Goal: Task Accomplishment & Management: Complete application form

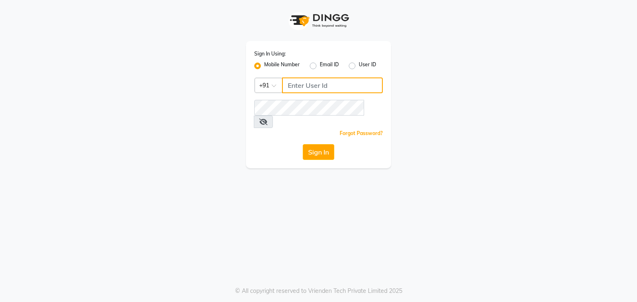
click at [310, 83] on input "Username" at bounding box center [332, 86] width 101 height 16
type input "9815682777"
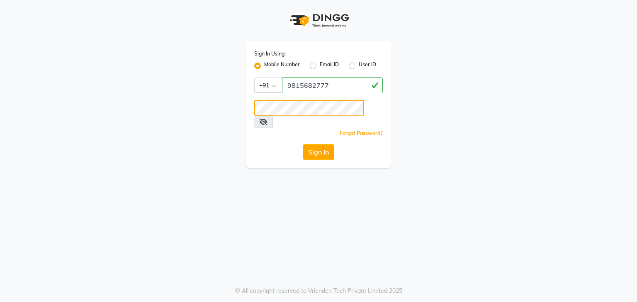
click at [303, 144] on button "Sign In" at bounding box center [319, 152] width 32 height 16
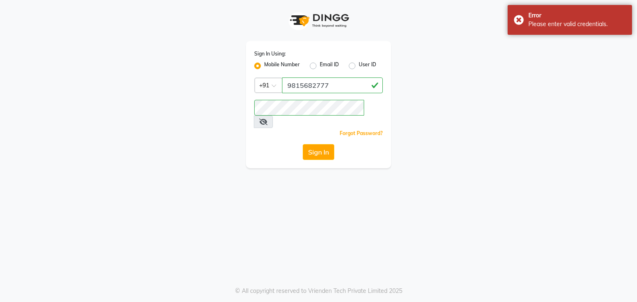
click at [267, 119] on icon at bounding box center [263, 122] width 8 height 7
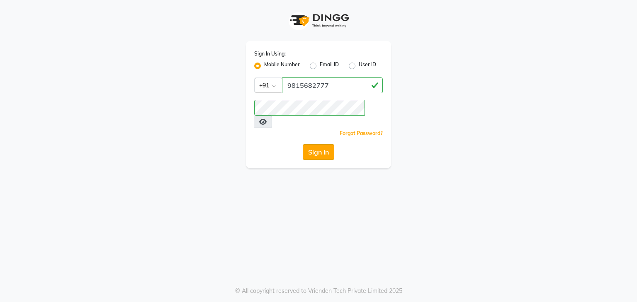
click at [323, 145] on button "Sign In" at bounding box center [319, 152] width 32 height 16
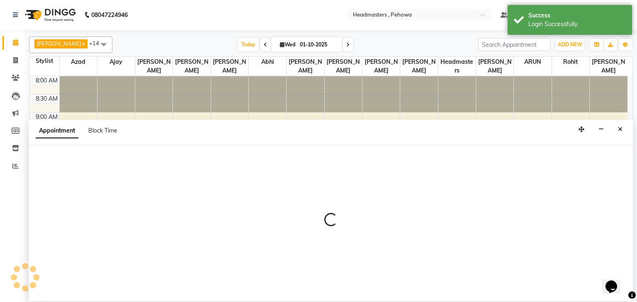
select select "68772"
select select "585"
select select "tentative"
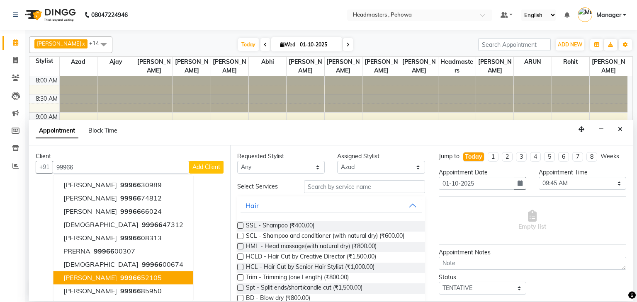
click at [78, 277] on span "[PERSON_NAME]" at bounding box center [89, 278] width 53 height 8
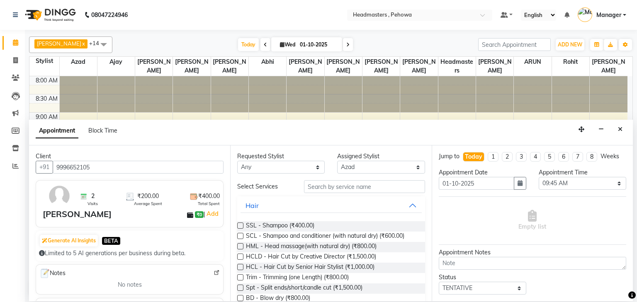
type input "9996652105"
click at [334, 186] on input "text" at bounding box center [364, 186] width 121 height 13
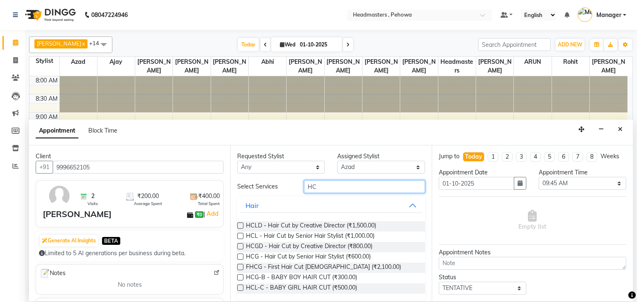
type input "H"
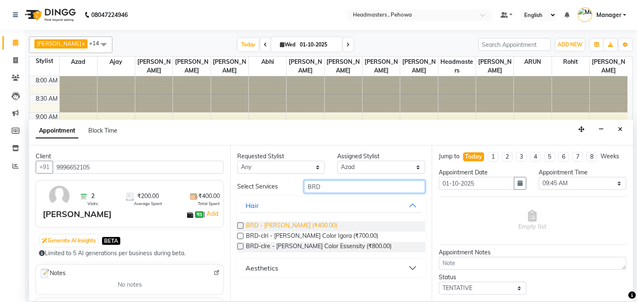
type input "BRD"
click at [277, 226] on span "BRD - [PERSON_NAME] (₹400.00)" at bounding box center [291, 226] width 91 height 10
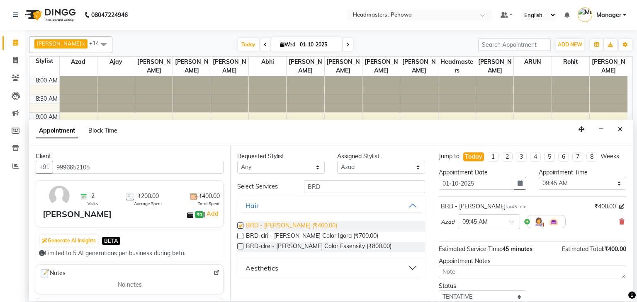
checkbox input "false"
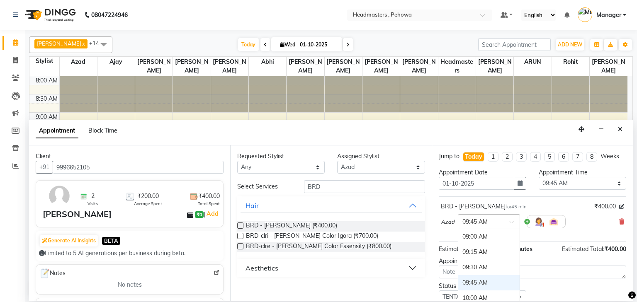
click at [511, 218] on div at bounding box center [488, 221] width 61 height 9
click at [475, 267] on div "10:00 AM" at bounding box center [488, 264] width 61 height 15
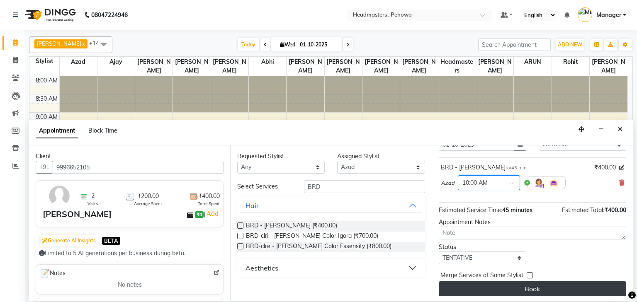
scroll to position [40, 0]
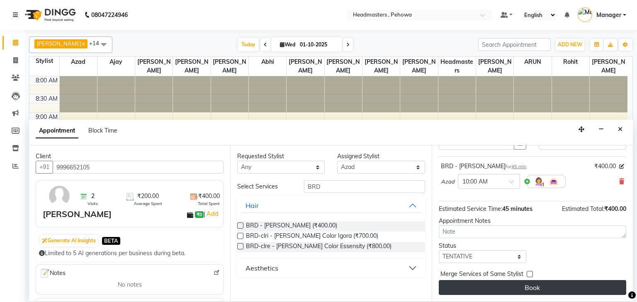
click at [487, 285] on button "Book" at bounding box center [532, 287] width 187 height 15
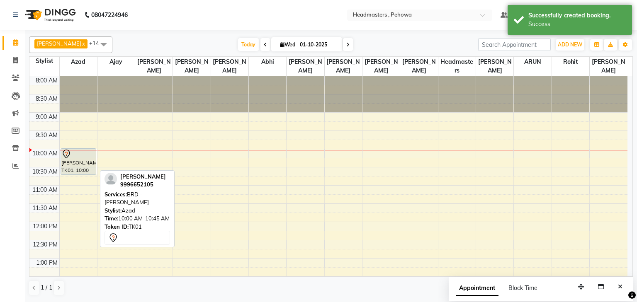
click at [69, 158] on icon at bounding box center [66, 154] width 10 height 10
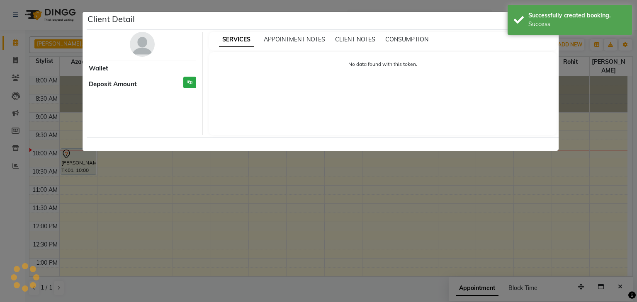
select select "7"
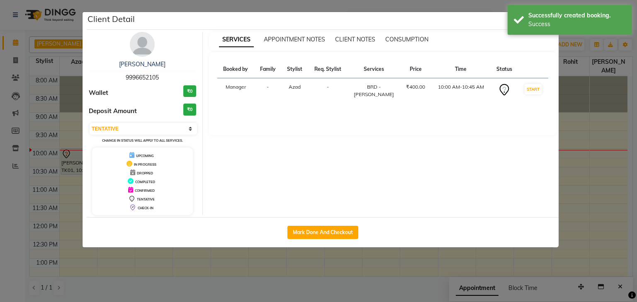
drag, startPoint x: 70, startPoint y: 160, endPoint x: 498, endPoint y: 19, distance: 450.6
click at [498, 19] on div "Client Detail" at bounding box center [323, 21] width 472 height 18
click at [596, 53] on ngb-modal-window "Client Detail [PERSON_NAME] 9996652105 Wallet ₹0 Deposit Amount ₹0 Select IN SE…" at bounding box center [318, 151] width 637 height 302
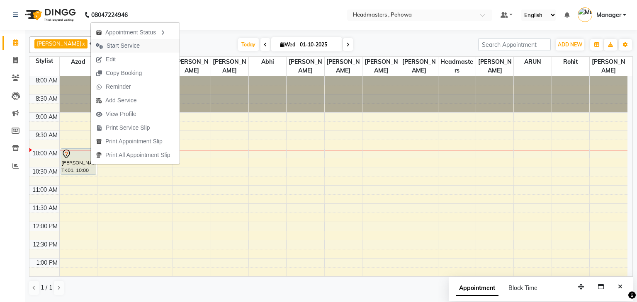
click at [121, 45] on span "Start Service" at bounding box center [123, 45] width 33 height 9
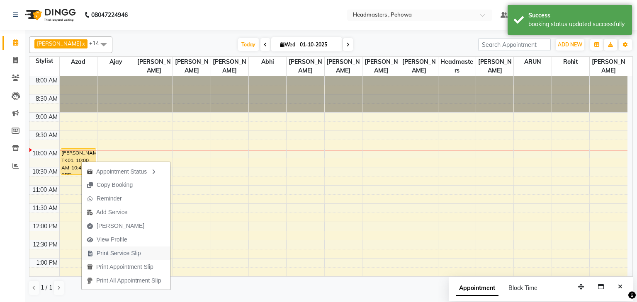
click at [107, 255] on span "Print Service Slip" at bounding box center [119, 253] width 44 height 9
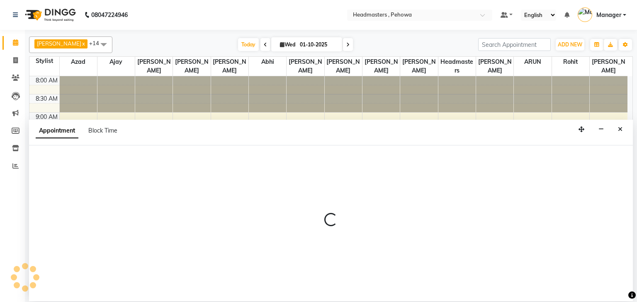
select select "69396"
select select "600"
select select "tentative"
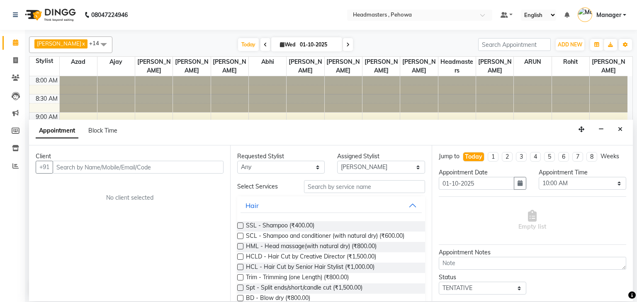
click at [129, 164] on input "text" at bounding box center [138, 167] width 171 height 13
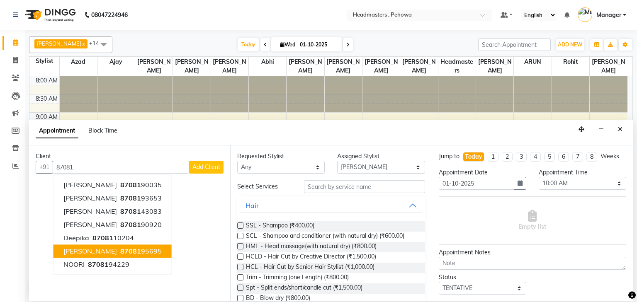
click at [120, 251] on span "87081" at bounding box center [130, 252] width 21 height 8
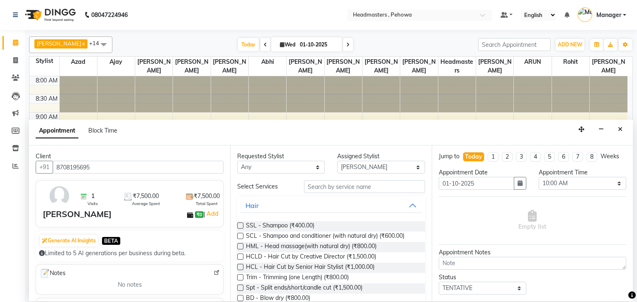
type input "8708195695"
click at [317, 189] on input "text" at bounding box center [364, 186] width 121 height 13
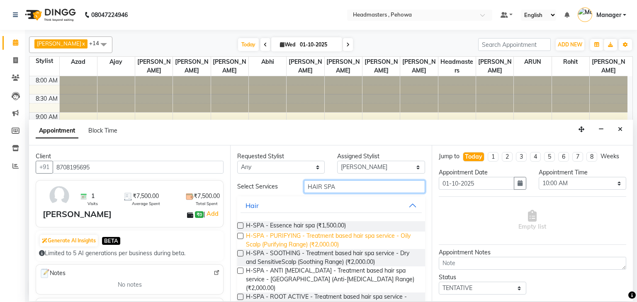
type input "HAIR SPA"
click at [330, 242] on span "H-SPA - PURIFYING - Treatment based hair spa service - Oily Scalp (Purifying Ra…" at bounding box center [332, 240] width 172 height 17
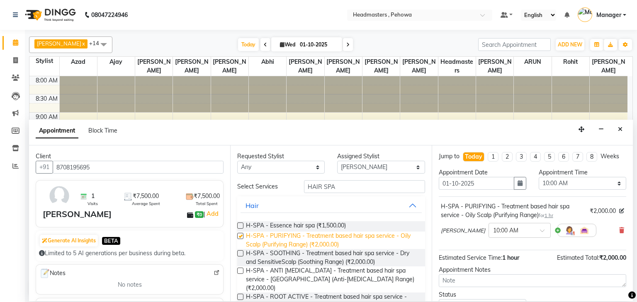
checkbox input "false"
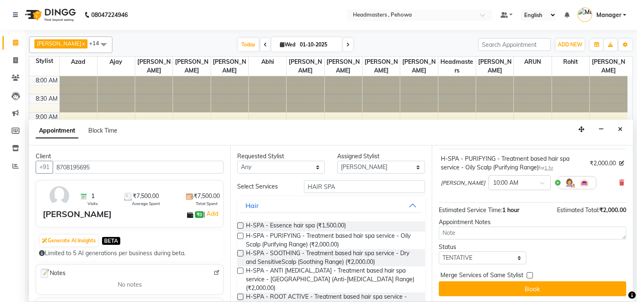
scroll to position [49, 0]
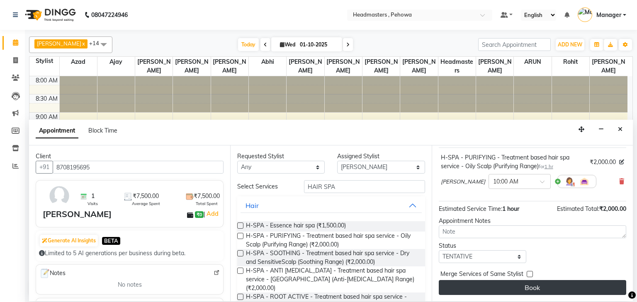
click at [533, 289] on button "Book" at bounding box center [532, 287] width 187 height 15
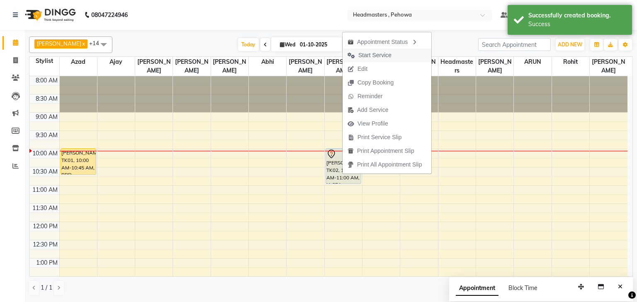
click at [372, 57] on span "Start Service" at bounding box center [374, 55] width 33 height 9
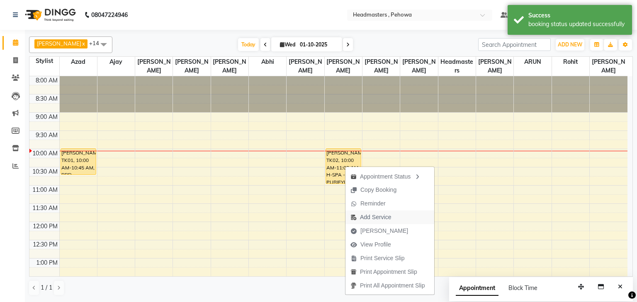
click at [372, 219] on span "Add Service" at bounding box center [375, 217] width 31 height 9
select select "69396"
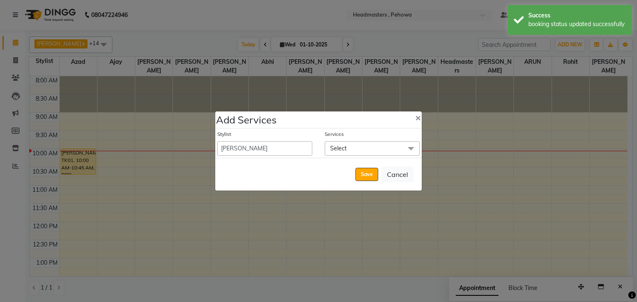
click at [352, 147] on span "Select" at bounding box center [372, 148] width 95 height 15
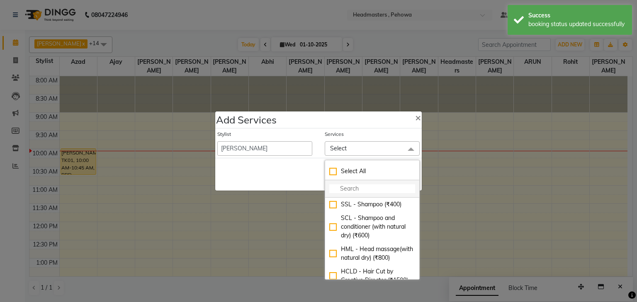
click at [364, 189] on input "multiselect-search" at bounding box center [372, 189] width 86 height 9
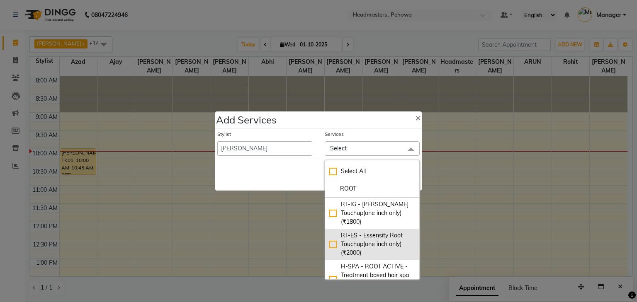
type input "ROOT"
click at [347, 244] on div "RT-ES - Essensity Root Touchup(one inch only) (₹2000)" at bounding box center [372, 244] width 86 height 26
checkbox input "true"
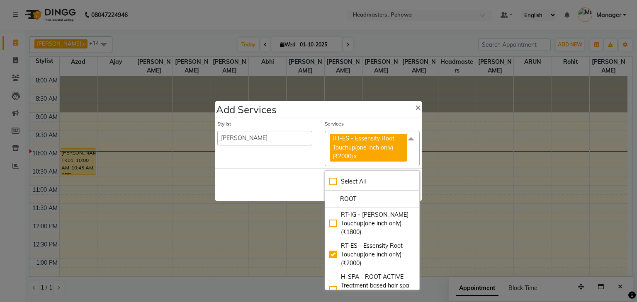
click at [306, 184] on div "Save Cancel" at bounding box center [318, 184] width 206 height 33
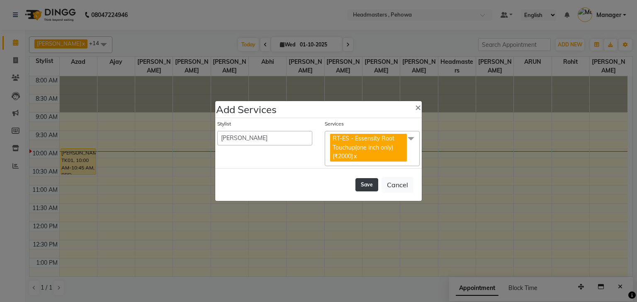
click at [365, 187] on button "Save" at bounding box center [366, 184] width 23 height 13
select select "68782"
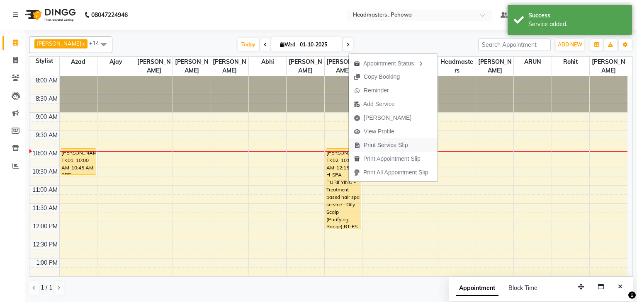
click at [387, 147] on span "Print Service Slip" at bounding box center [386, 145] width 44 height 9
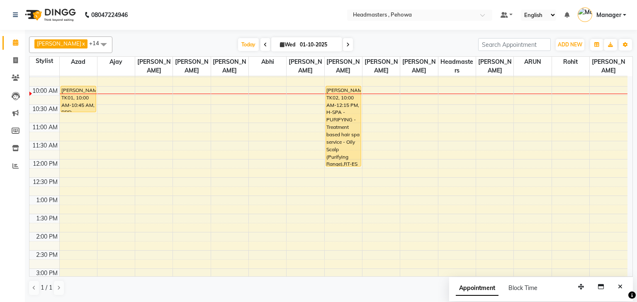
scroll to position [0, 0]
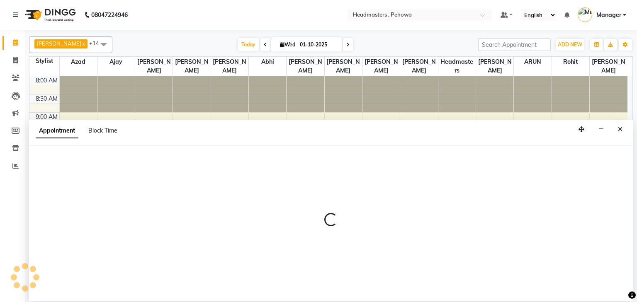
select select "69396"
select select "600"
select select "tentative"
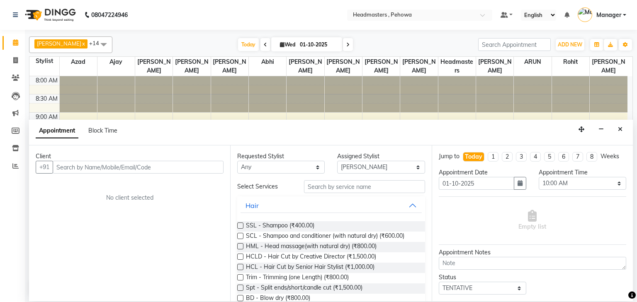
click at [147, 167] on input "text" at bounding box center [138, 167] width 171 height 13
click at [65, 169] on input "text" at bounding box center [138, 167] width 171 height 13
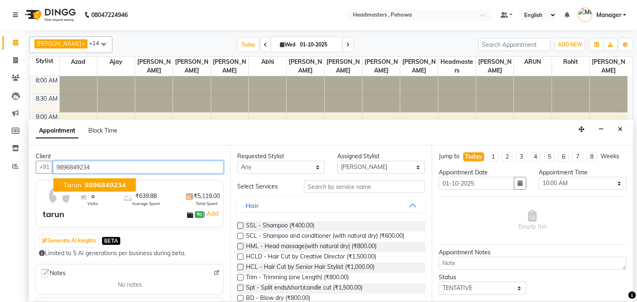
click at [85, 182] on span "9896849234" at bounding box center [105, 185] width 41 height 8
type input "9896849234"
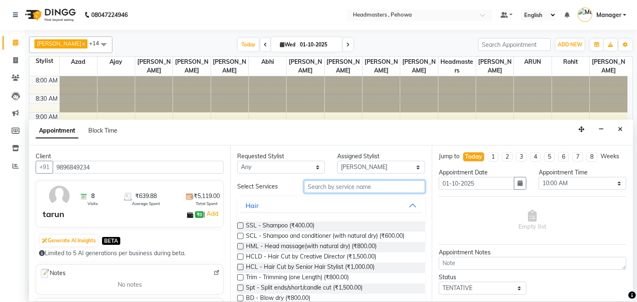
click at [342, 185] on input "text" at bounding box center [364, 186] width 121 height 13
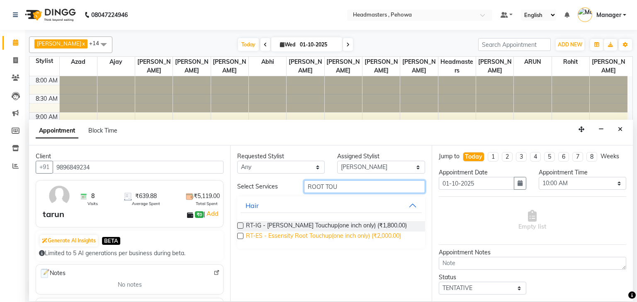
type input "ROOT TOU"
click at [326, 239] on span "RT-ES - Essensity Root Touchup(one inch only) (₹2,000.00)" at bounding box center [323, 237] width 155 height 10
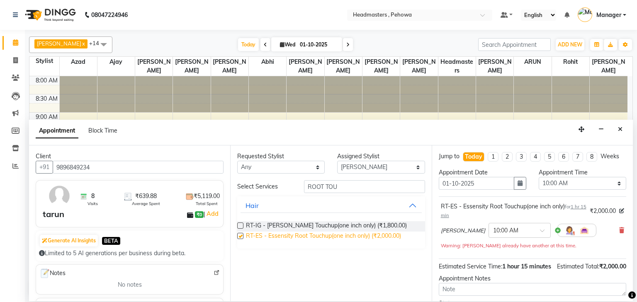
checkbox input "false"
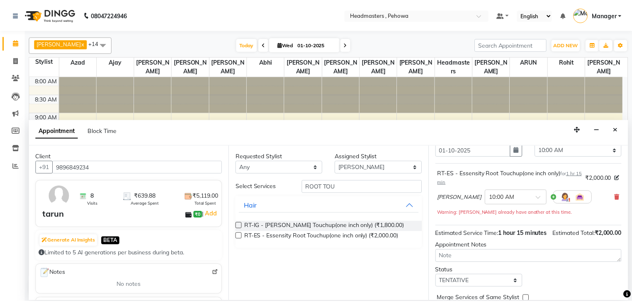
scroll to position [66, 0]
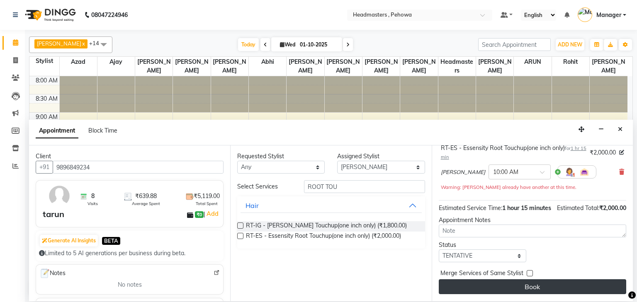
click at [529, 287] on button "Book" at bounding box center [532, 286] width 187 height 15
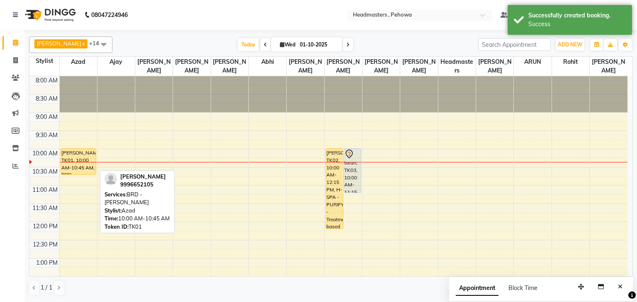
click at [85, 155] on div "[PERSON_NAME], TK01, 10:00 AM-10:45 AM, BRD - [PERSON_NAME]" at bounding box center [78, 162] width 35 height 26
select select "1"
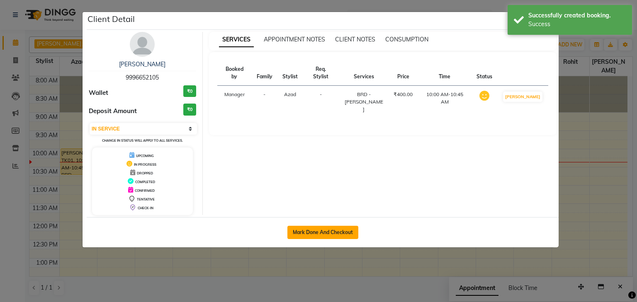
click at [318, 229] on button "Mark Done And Checkout" at bounding box center [322, 232] width 71 height 13
select select "7727"
select select "service"
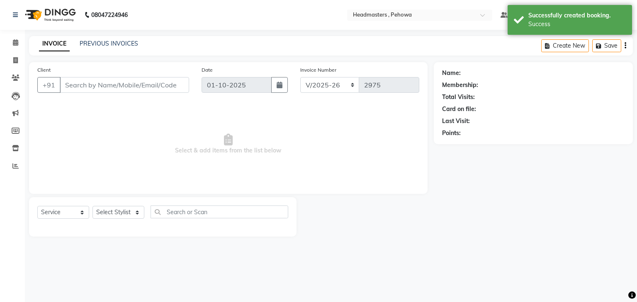
type input "9996652105"
select select "68772"
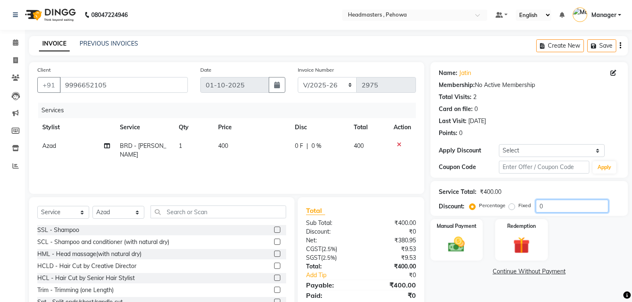
drag, startPoint x: 539, startPoint y: 206, endPoint x: 560, endPoint y: 206, distance: 20.3
click at [560, 206] on input "0" at bounding box center [572, 206] width 73 height 13
type input "50"
click at [468, 247] on img at bounding box center [456, 245] width 28 height 20
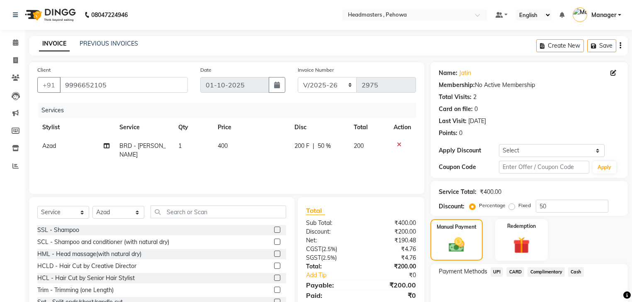
click at [579, 274] on span "Cash" at bounding box center [576, 272] width 16 height 10
click at [552, 282] on div "Amount: 200 Note: Add Payment" at bounding box center [529, 302] width 181 height 41
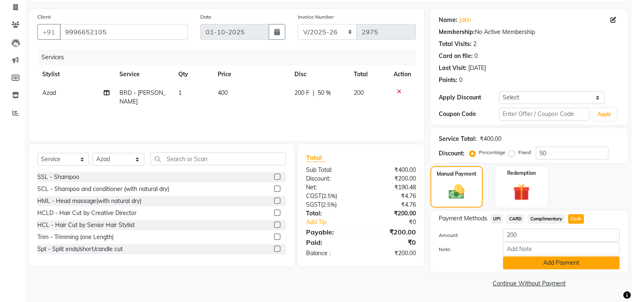
click at [519, 262] on button "Add Payment" at bounding box center [561, 263] width 117 height 13
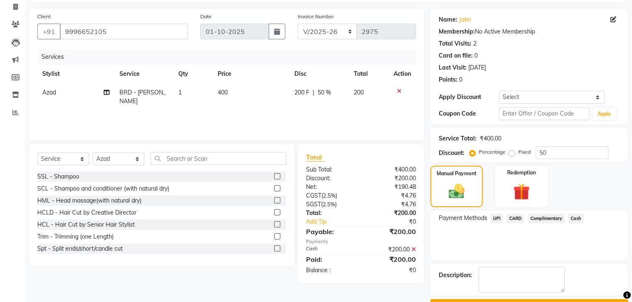
scroll to position [75, 0]
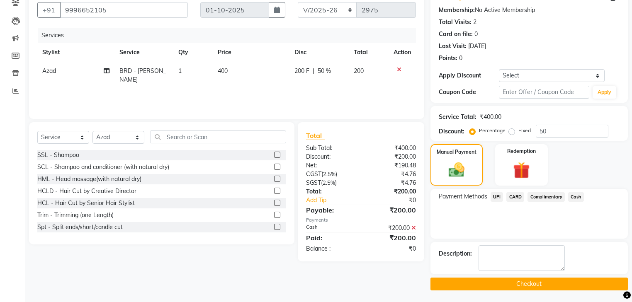
click at [489, 280] on button "Checkout" at bounding box center [528, 284] width 197 height 13
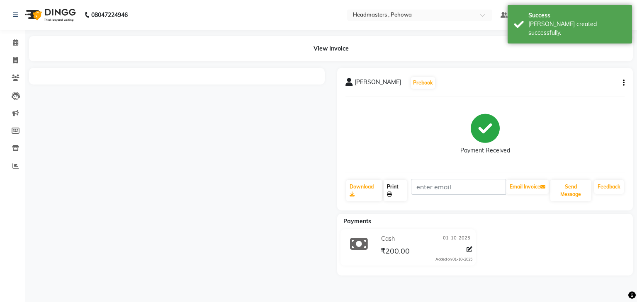
click at [395, 189] on link "Print" at bounding box center [395, 191] width 23 height 22
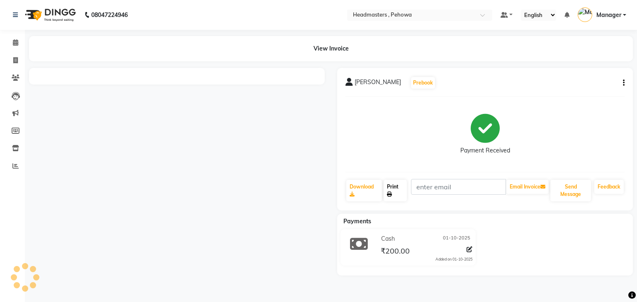
click at [398, 192] on link "Print" at bounding box center [395, 191] width 23 height 22
click at [395, 195] on link "Print" at bounding box center [395, 191] width 23 height 22
click at [387, 185] on link "Print" at bounding box center [395, 191] width 23 height 22
click at [388, 192] on icon at bounding box center [389, 194] width 5 height 5
click at [391, 190] on link "Print" at bounding box center [395, 191] width 23 height 22
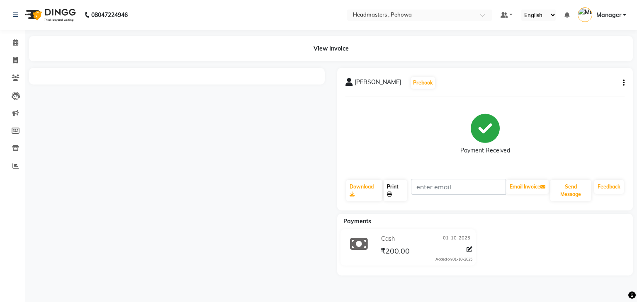
click at [401, 185] on link "Print" at bounding box center [395, 191] width 23 height 22
click at [398, 184] on link "Print" at bounding box center [395, 191] width 23 height 22
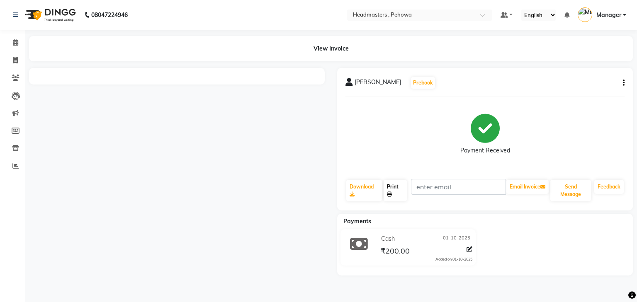
click at [395, 183] on link "Print" at bounding box center [395, 191] width 23 height 22
click at [395, 184] on link "Print" at bounding box center [395, 191] width 23 height 22
drag, startPoint x: 395, startPoint y: 184, endPoint x: 398, endPoint y: 189, distance: 5.4
click at [396, 189] on link "Print" at bounding box center [395, 191] width 23 height 22
click at [398, 189] on link "Print" at bounding box center [395, 191] width 23 height 22
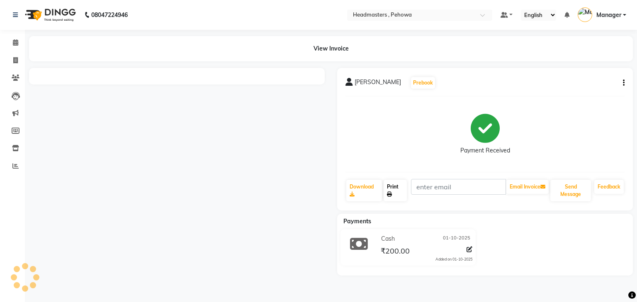
click at [398, 189] on link "Print" at bounding box center [395, 191] width 23 height 22
click at [397, 189] on link "Print" at bounding box center [395, 191] width 23 height 22
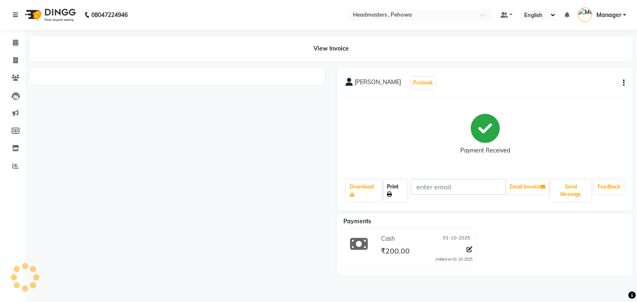
click at [398, 189] on link "Print" at bounding box center [395, 191] width 23 height 22
click at [396, 188] on link "Print" at bounding box center [395, 191] width 23 height 22
click at [391, 187] on link "Print" at bounding box center [395, 191] width 23 height 22
click at [387, 187] on link "Print" at bounding box center [395, 191] width 23 height 22
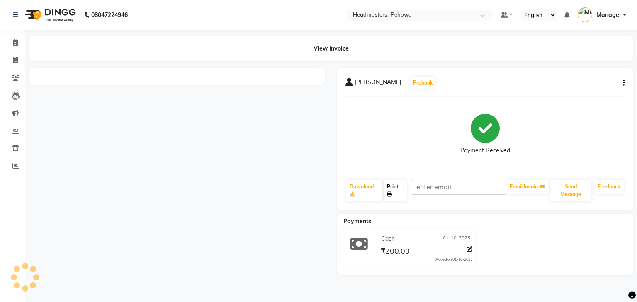
click at [388, 187] on link "Print" at bounding box center [395, 191] width 23 height 22
click at [390, 187] on link "Print" at bounding box center [395, 191] width 23 height 22
click at [389, 186] on link "Print" at bounding box center [395, 191] width 23 height 22
click at [388, 185] on link "Print" at bounding box center [395, 191] width 23 height 22
click at [389, 185] on link "Print" at bounding box center [395, 191] width 23 height 22
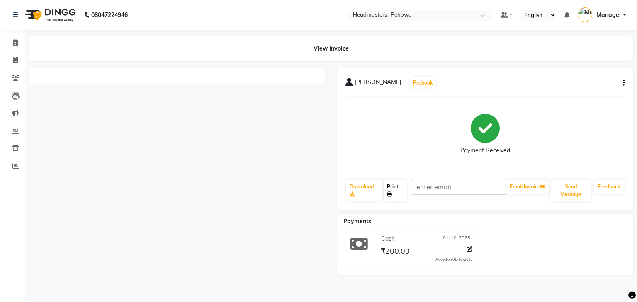
click at [386, 185] on link "Print" at bounding box center [395, 191] width 23 height 22
drag, startPoint x: 383, startPoint y: 186, endPoint x: 391, endPoint y: 185, distance: 8.3
click at [392, 186] on div "Download Print Email Invoice Send Message Feedback" at bounding box center [484, 190] width 279 height 23
click at [396, 185] on link "Print" at bounding box center [395, 191] width 23 height 22
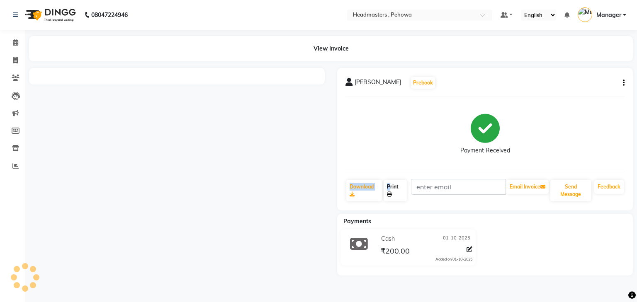
click at [396, 185] on link "Print" at bounding box center [395, 191] width 23 height 22
click at [377, 146] on div "Payment Received" at bounding box center [484, 134] width 279 height 62
click at [249, 201] on div at bounding box center [177, 172] width 308 height 208
click at [12, 39] on span at bounding box center [15, 43] width 15 height 10
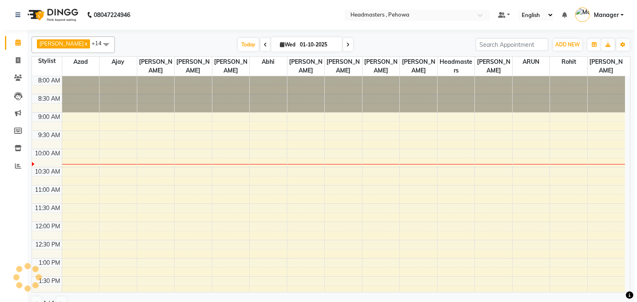
scroll to position [73, 0]
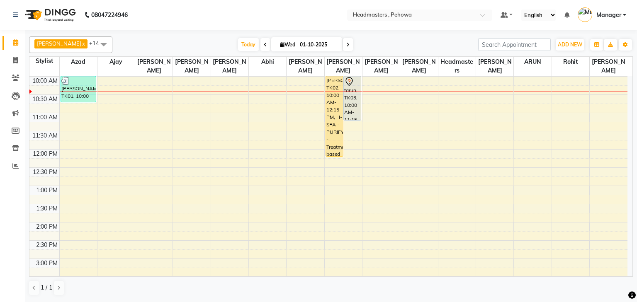
click at [73, 92] on div at bounding box center [78, 92] width 37 height 0
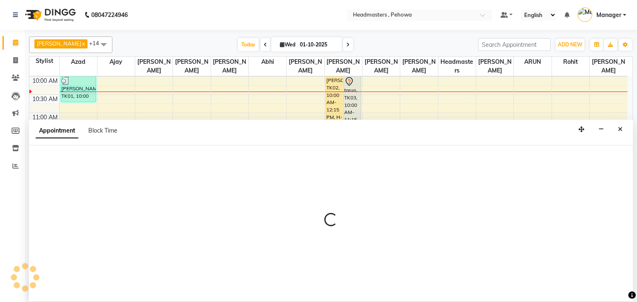
select select "68772"
select select "615"
select select "tentative"
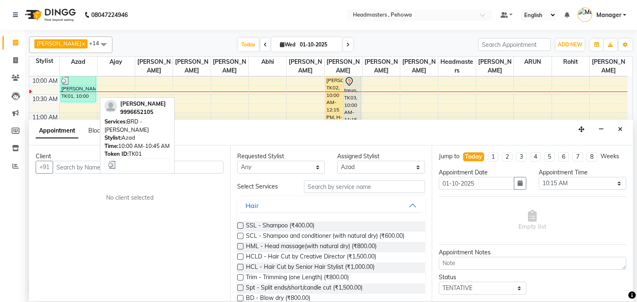
click at [83, 93] on div "[PERSON_NAME], TK01, 10:00 AM-10:45 AM, BRD - [PERSON_NAME]" at bounding box center [78, 89] width 35 height 26
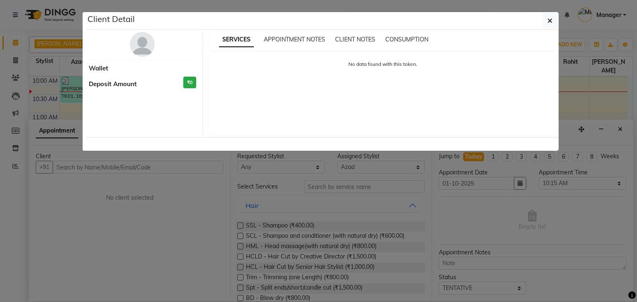
select select "3"
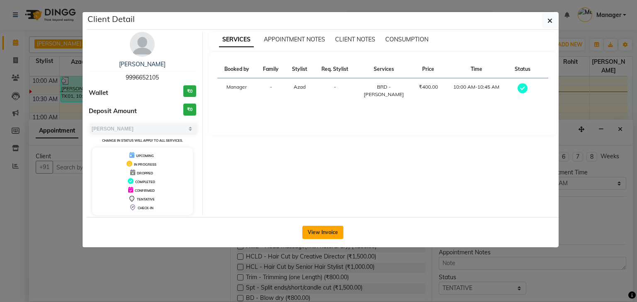
click at [320, 236] on button "View Invoice" at bounding box center [322, 232] width 41 height 13
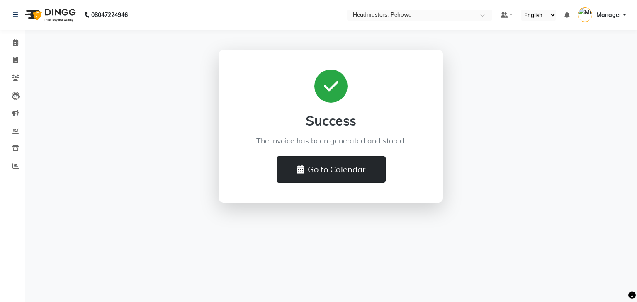
click at [330, 164] on button "Go to Calendar" at bounding box center [331, 169] width 109 height 27
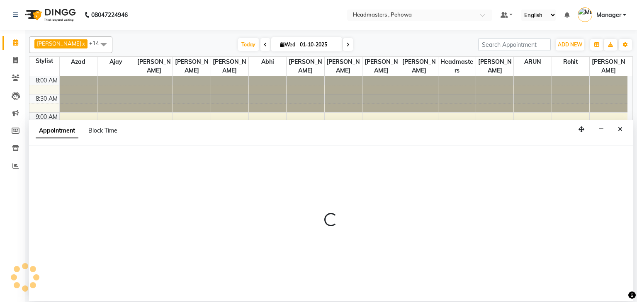
select select "68782"
select select "615"
select select "tentative"
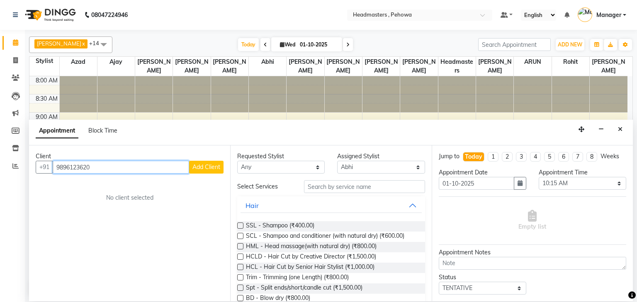
type input "9896123620"
click at [202, 167] on span "Add Client" at bounding box center [206, 166] width 28 height 7
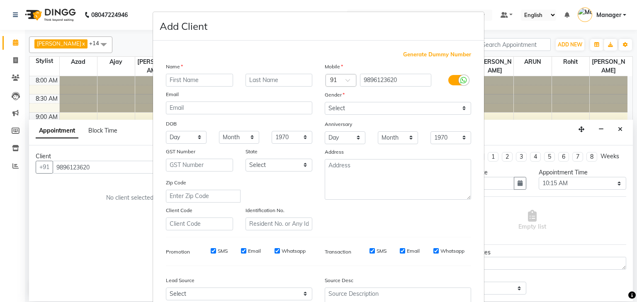
click at [199, 78] on input "text" at bounding box center [199, 80] width 67 height 13
type input "NINDER"
click at [464, 107] on select "Select [DEMOGRAPHIC_DATA] [DEMOGRAPHIC_DATA] Other Prefer Not To Say" at bounding box center [398, 108] width 146 height 13
select select "[DEMOGRAPHIC_DATA]"
click at [325, 102] on select "Select [DEMOGRAPHIC_DATA] [DEMOGRAPHIC_DATA] Other Prefer Not To Say" at bounding box center [398, 108] width 146 height 13
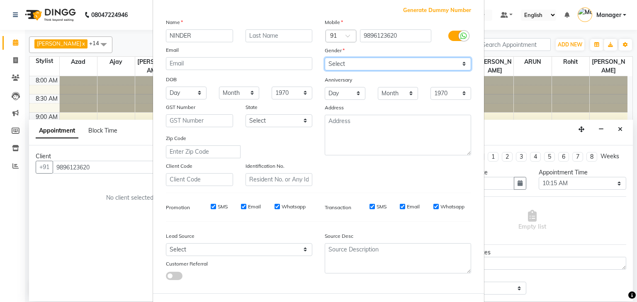
scroll to position [85, 0]
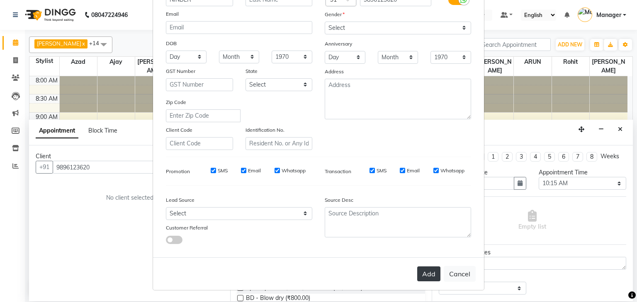
click at [417, 274] on button "Add" at bounding box center [428, 274] width 23 height 15
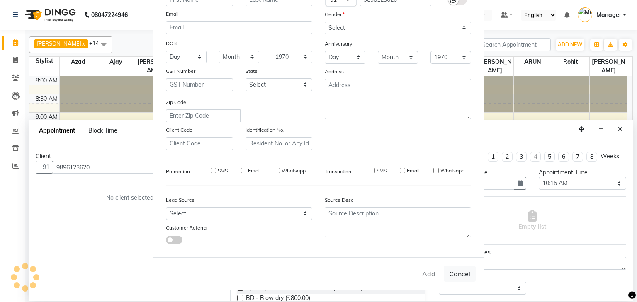
select select
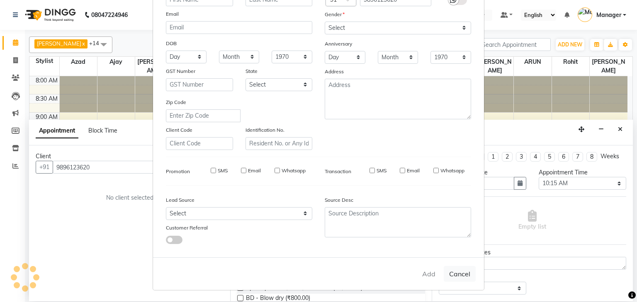
select select
checkbox input "false"
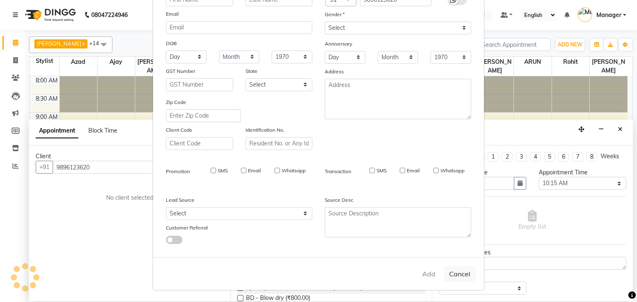
checkbox input "false"
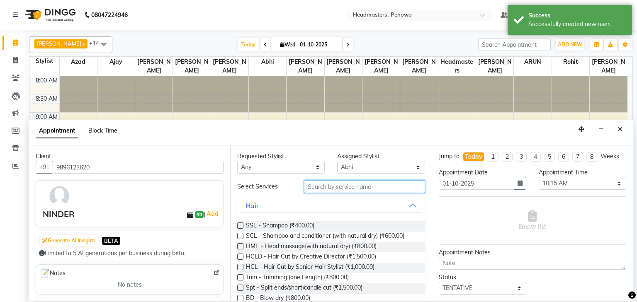
click at [319, 185] on input "text" at bounding box center [364, 186] width 121 height 13
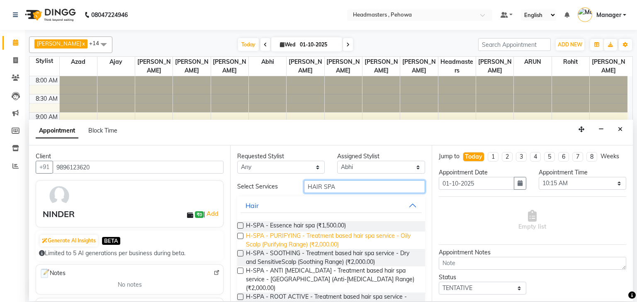
type input "HAIR SPA"
click at [305, 243] on span "H-SPA - PURIFYING - Treatment based hair spa service - Oily Scalp (Purifying Ra…" at bounding box center [332, 240] width 172 height 17
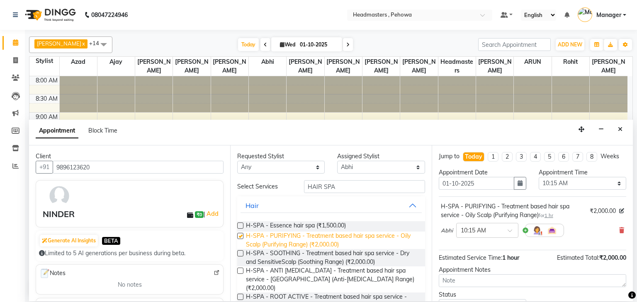
checkbox input "false"
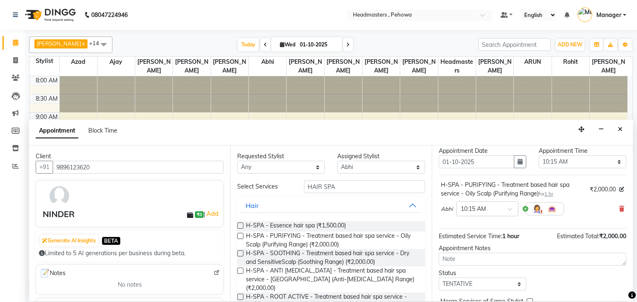
scroll to position [49, 0]
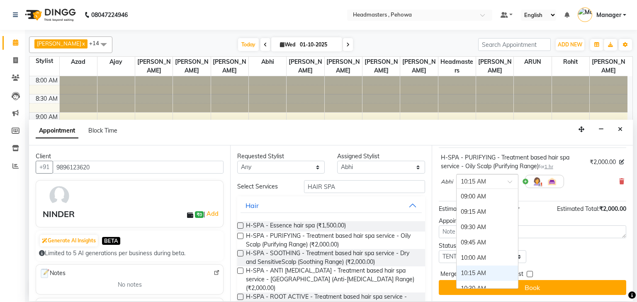
click at [498, 182] on div at bounding box center [486, 181] width 61 height 9
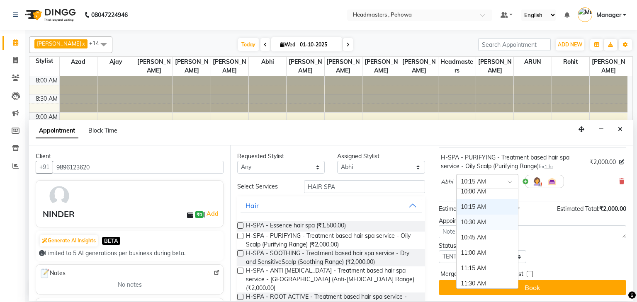
click at [475, 218] on div "10:30 AM" at bounding box center [486, 222] width 61 height 15
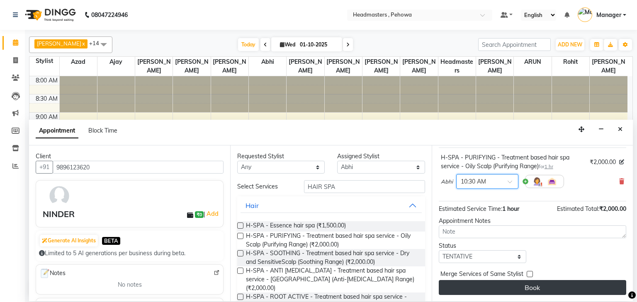
click at [519, 289] on button "Book" at bounding box center [532, 287] width 187 height 15
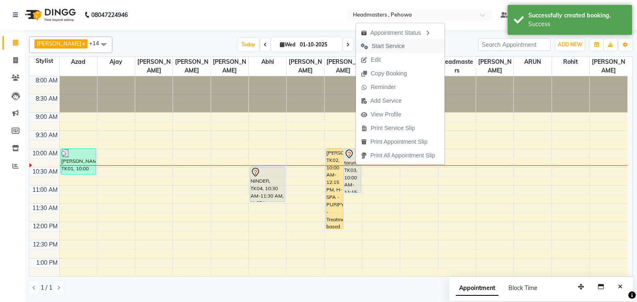
click at [379, 44] on span "Start Service" at bounding box center [387, 46] width 33 height 9
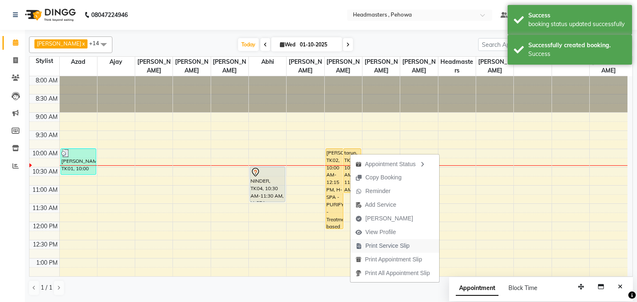
click at [381, 242] on span "Print Service Slip" at bounding box center [387, 246] width 44 height 9
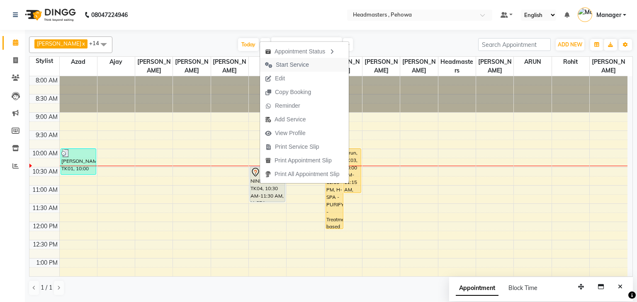
click at [302, 61] on span "Start Service" at bounding box center [292, 65] width 33 height 9
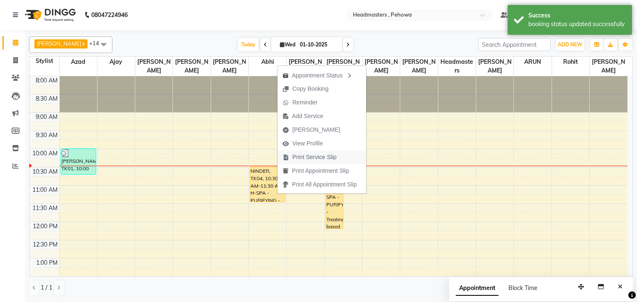
click at [313, 151] on span "Print Service Slip" at bounding box center [309, 158] width 64 height 14
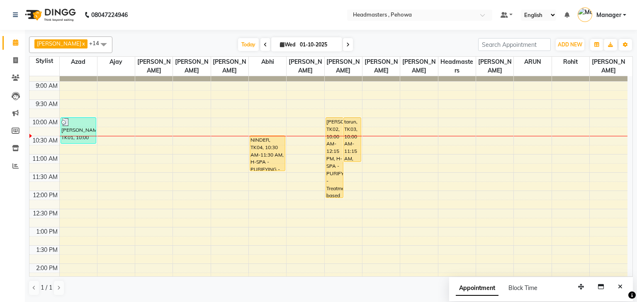
scroll to position [0, 0]
